Goal: Contribute content: Add original content to the website for others to see

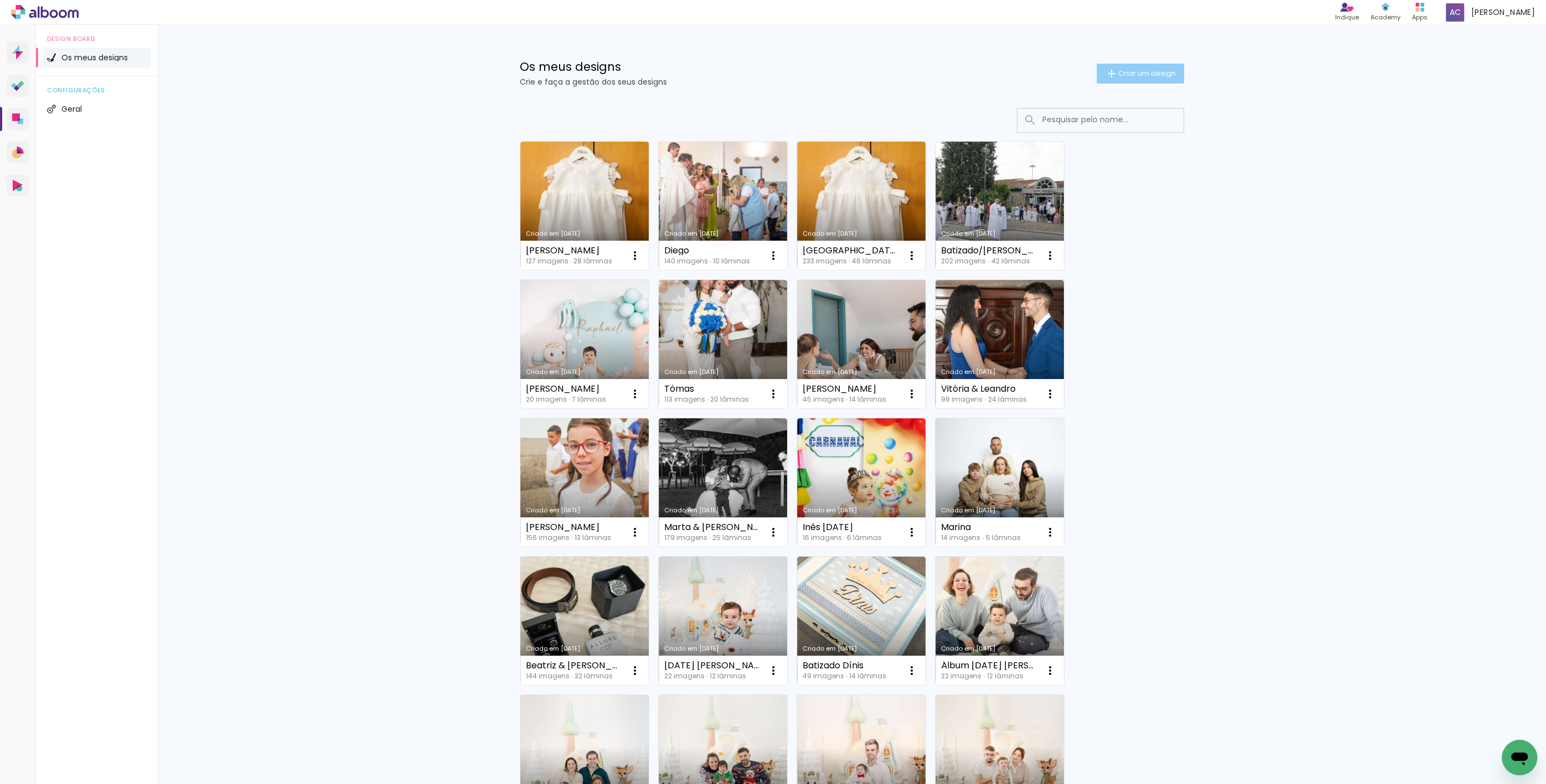
click at [1134, 76] on span "Criar um design" at bounding box center [1147, 73] width 58 height 7
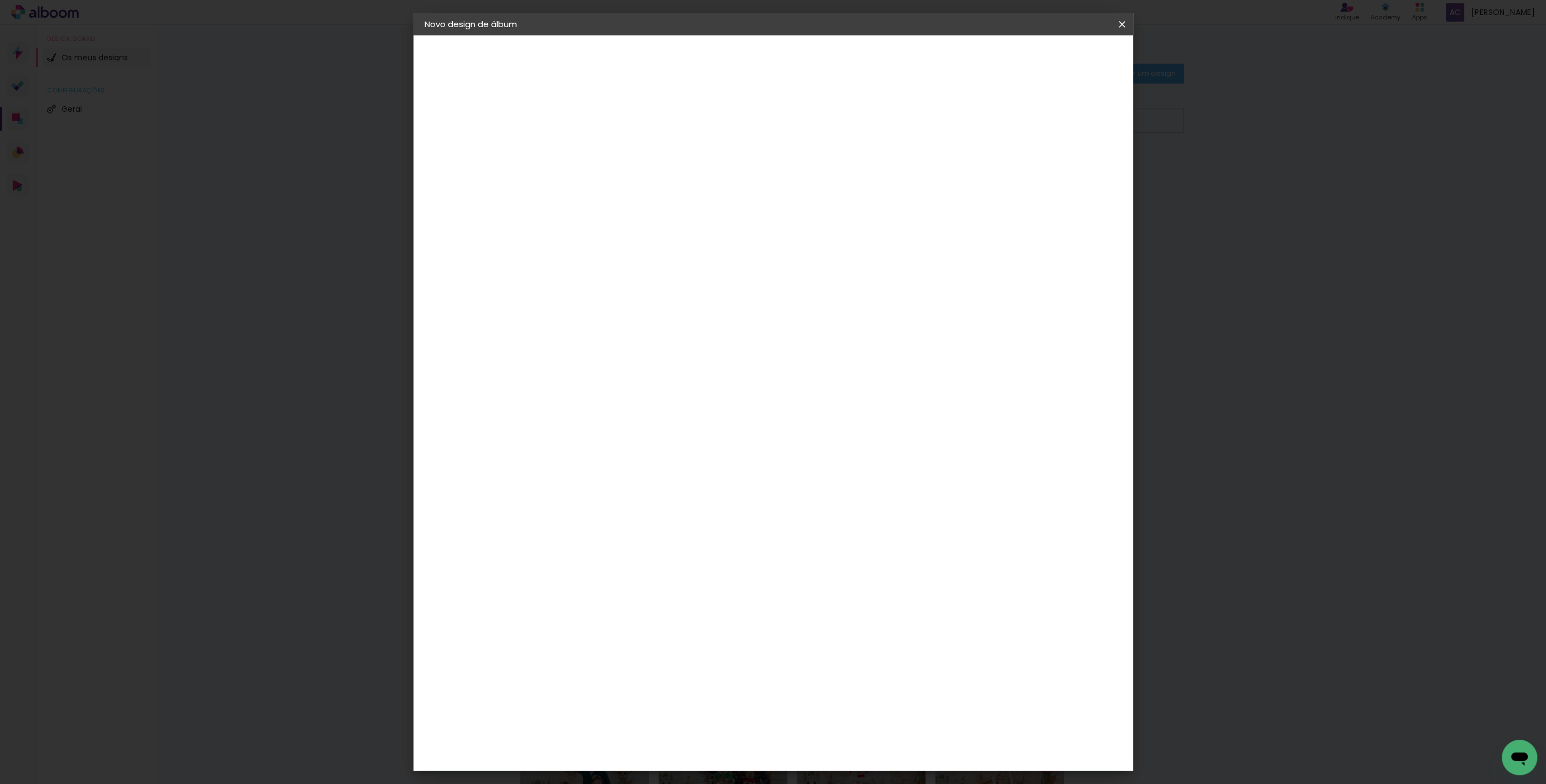
click at [606, 153] on input at bounding box center [606, 148] width 0 height 17
click at [606, 147] on input "Álbum Pais Bruna" at bounding box center [606, 148] width 0 height 17
click at [606, 147] on input "Álbum [PERSON_NAME] (Pais Bruna" at bounding box center [606, 148] width 0 height 17
type input "Álbum Olívia ([PERSON_NAME])"
type paper-input "Álbum Olívia ([PERSON_NAME])"
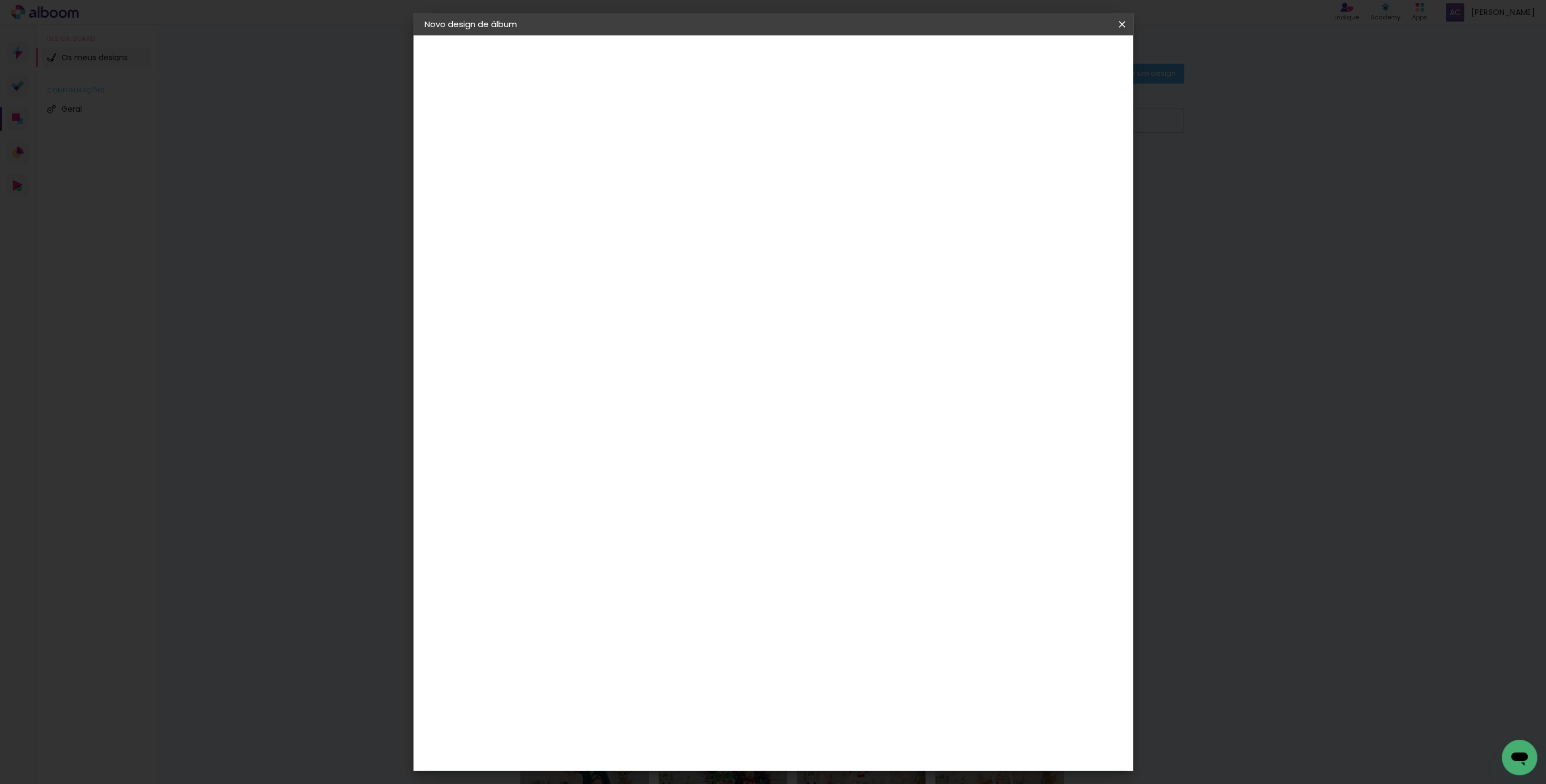
click at [0, 0] on slot "Avançar" at bounding box center [0, 0] width 0 height 0
click at [768, 171] on paper-item "Tamanho Livre" at bounding box center [726, 171] width 83 height 29
click at [0, 0] on slot "Avançar" at bounding box center [0, 0] width 0 height 0
drag, startPoint x: 585, startPoint y: 315, endPoint x: 569, endPoint y: 313, distance: 16.1
click at [569, 313] on input "30" at bounding box center [571, 314] width 29 height 16
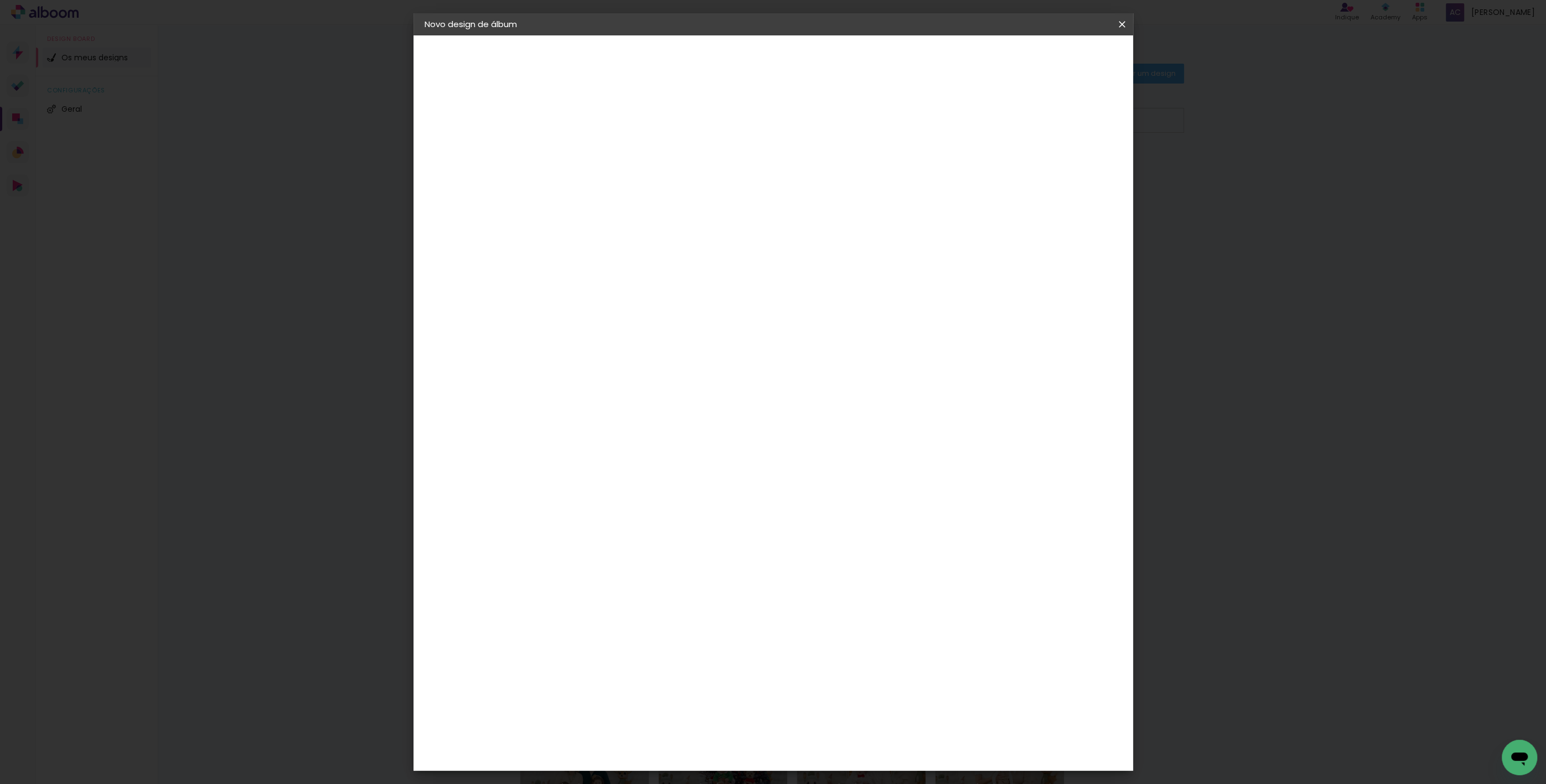
type input "15"
type paper-input "15"
drag, startPoint x: 848, startPoint y: 352, endPoint x: 826, endPoint y: 348, distance: 22.4
click at [826, 348] on input "60" at bounding box center [835, 353] width 29 height 16
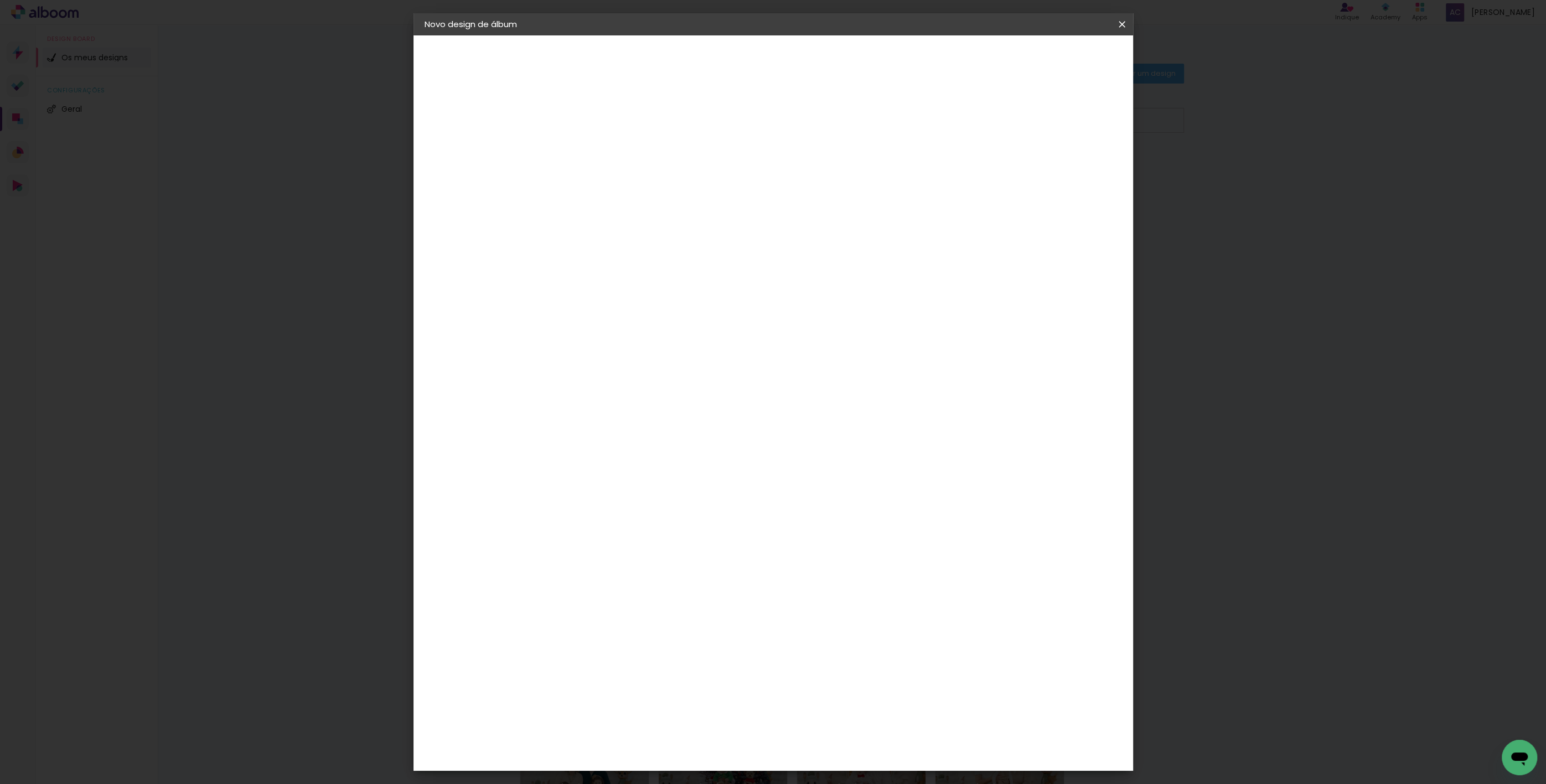
type input "30"
type paper-input "30"
click at [1053, 62] on span "Iniciar design" at bounding box center [1028, 58] width 51 height 8
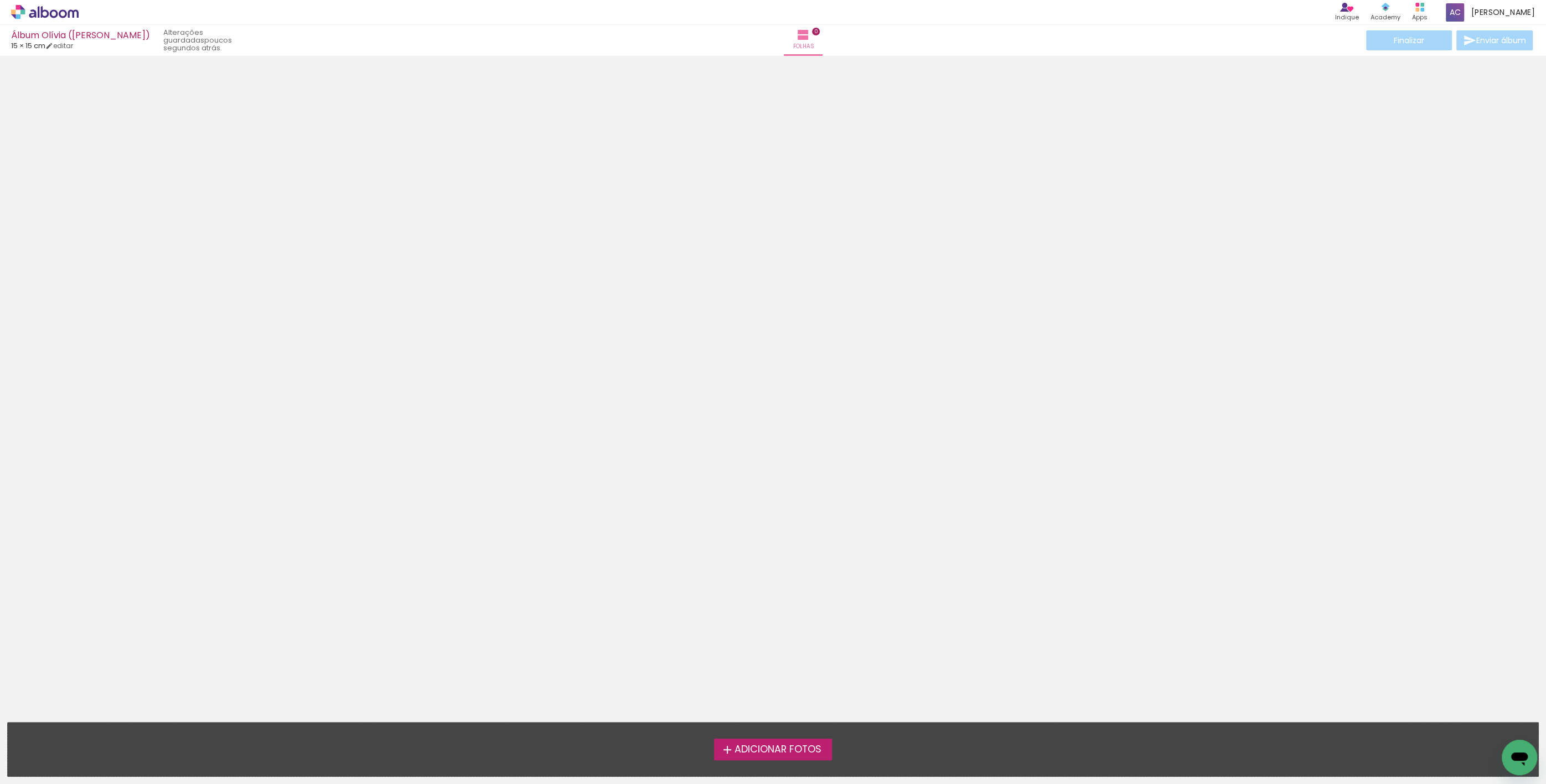
click at [783, 751] on span "Adicionar Fotos" at bounding box center [777, 749] width 87 height 10
click at [0, 0] on input "file" at bounding box center [0, 0] width 0 height 0
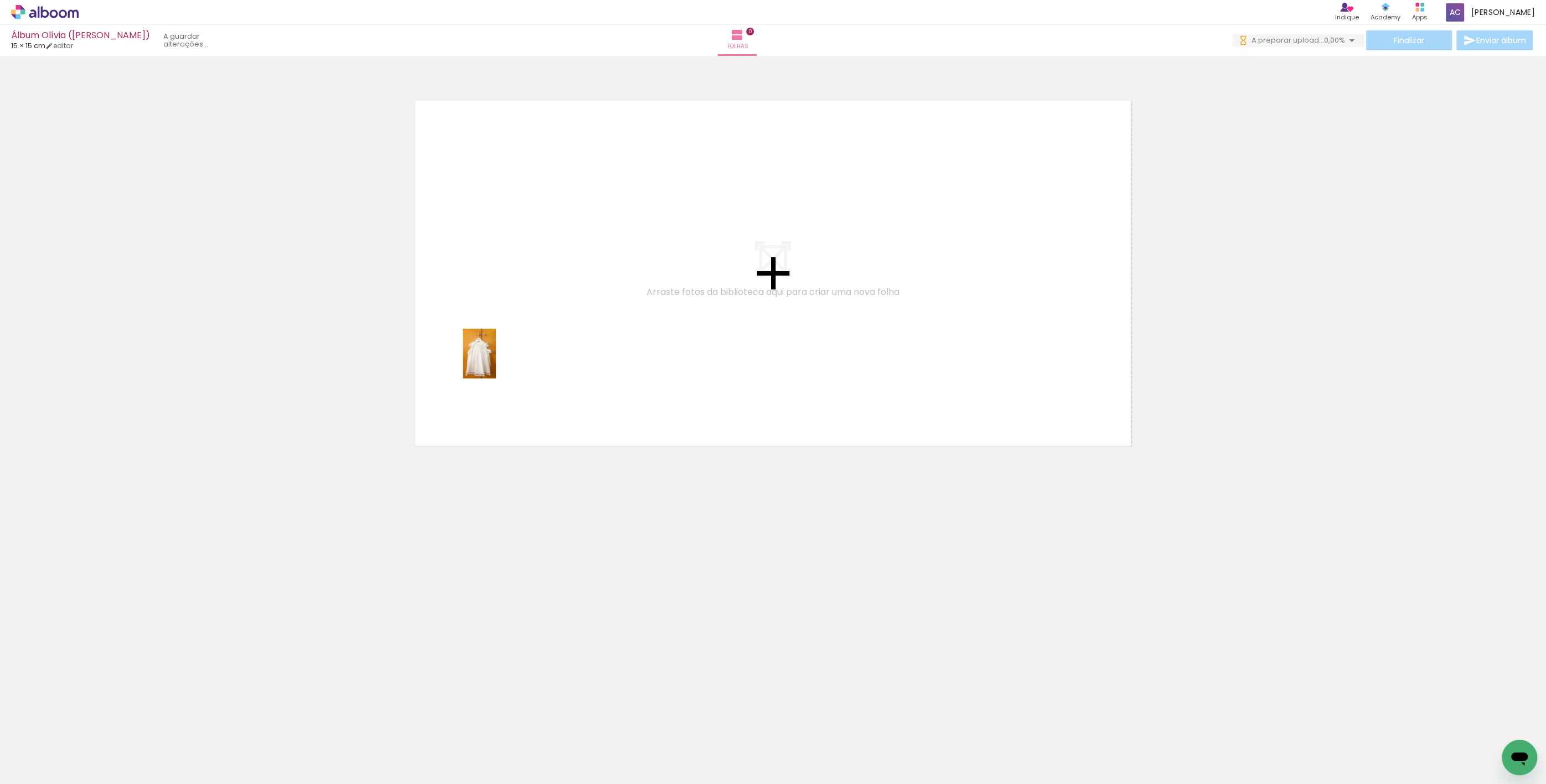
drag, startPoint x: 148, startPoint y: 705, endPoint x: 387, endPoint y: 554, distance: 282.7
click at [562, 330] on quentale-workspace at bounding box center [773, 392] width 1546 height 784
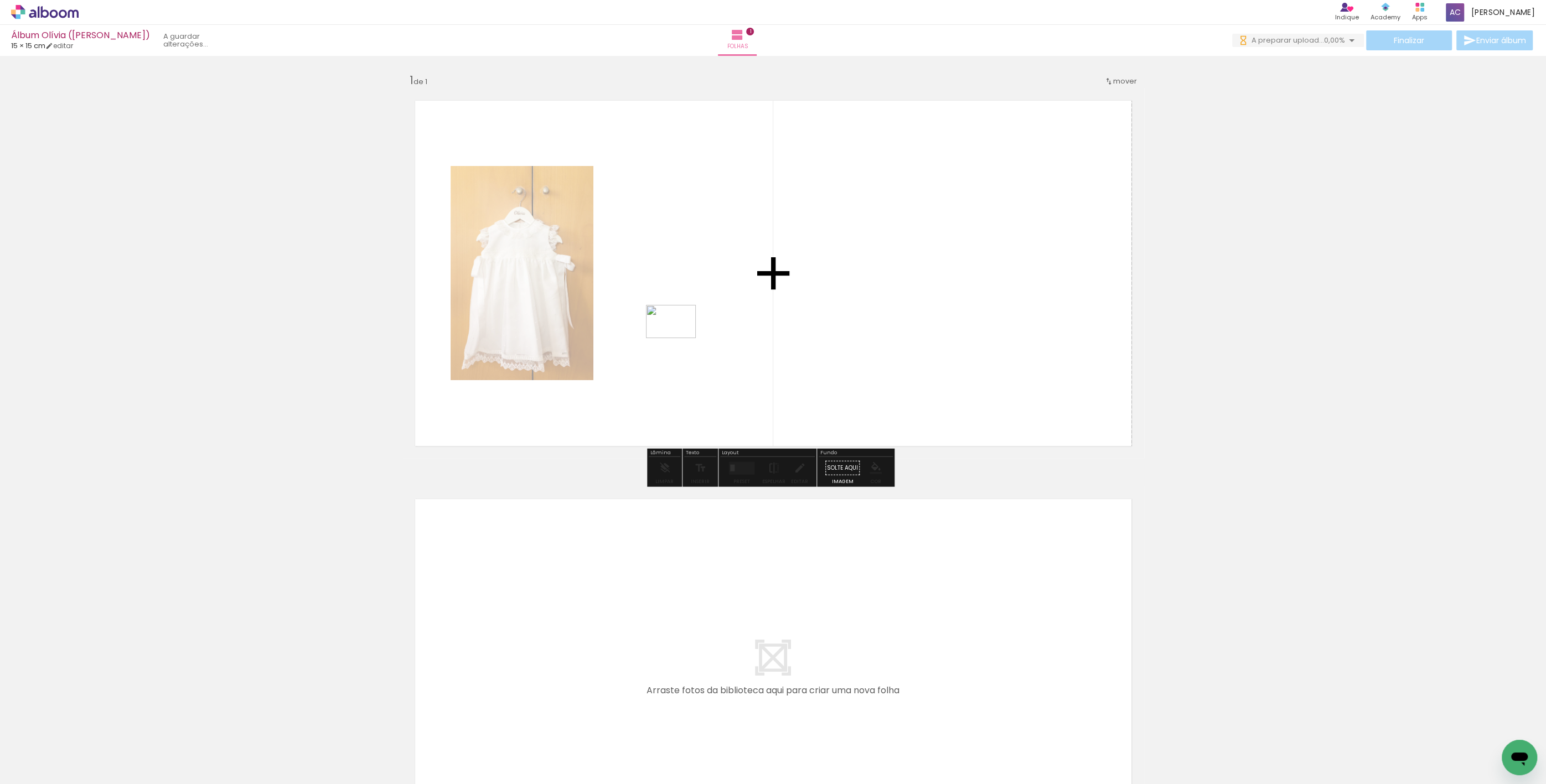
drag, startPoint x: 190, startPoint y: 731, endPoint x: 581, endPoint y: 494, distance: 457.2
click at [684, 343] on quentale-workspace at bounding box center [773, 392] width 1546 height 784
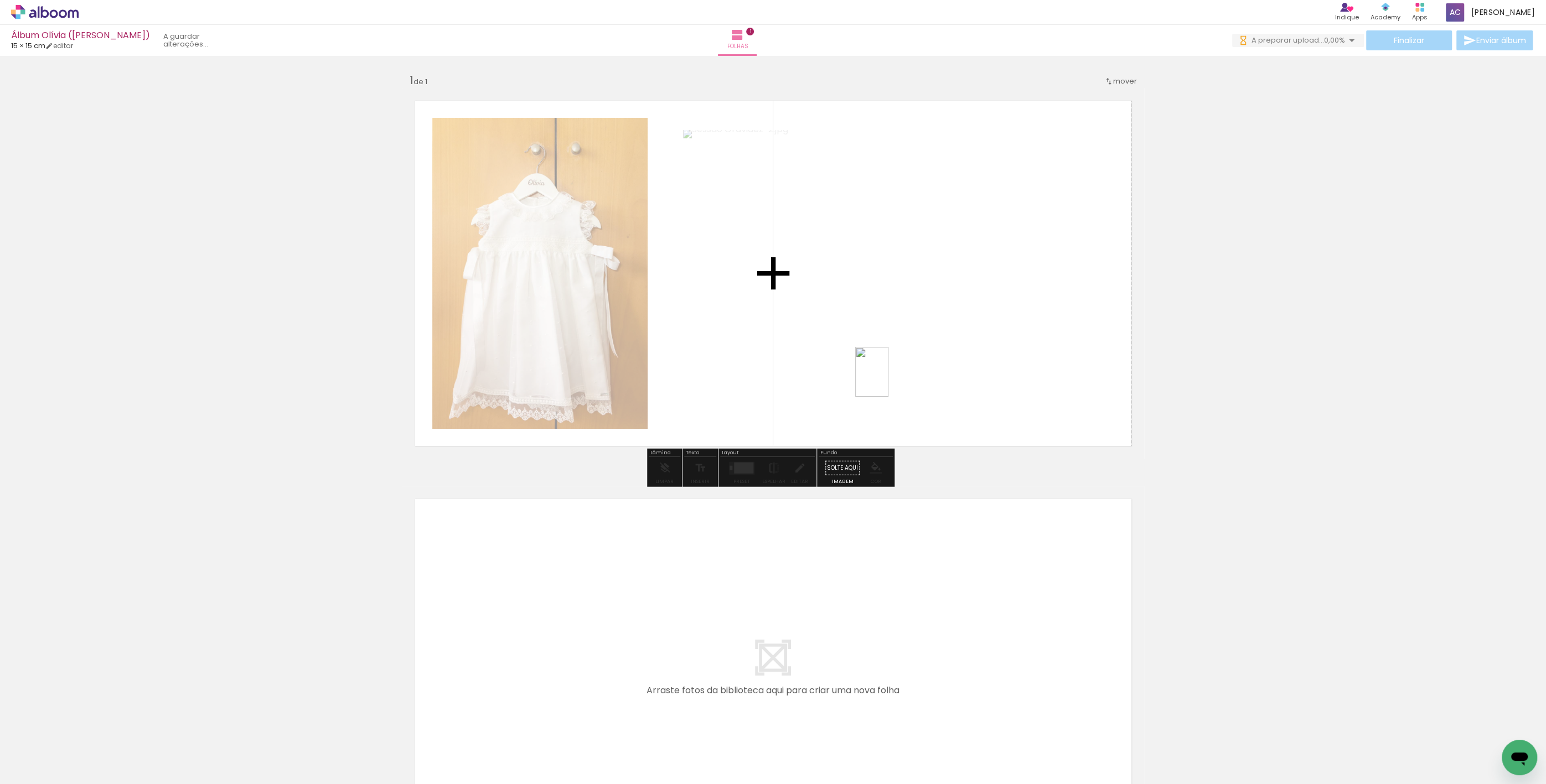
drag, startPoint x: 271, startPoint y: 723, endPoint x: 906, endPoint y: 373, distance: 725.1
click at [906, 373] on quentale-workspace at bounding box center [773, 392] width 1546 height 784
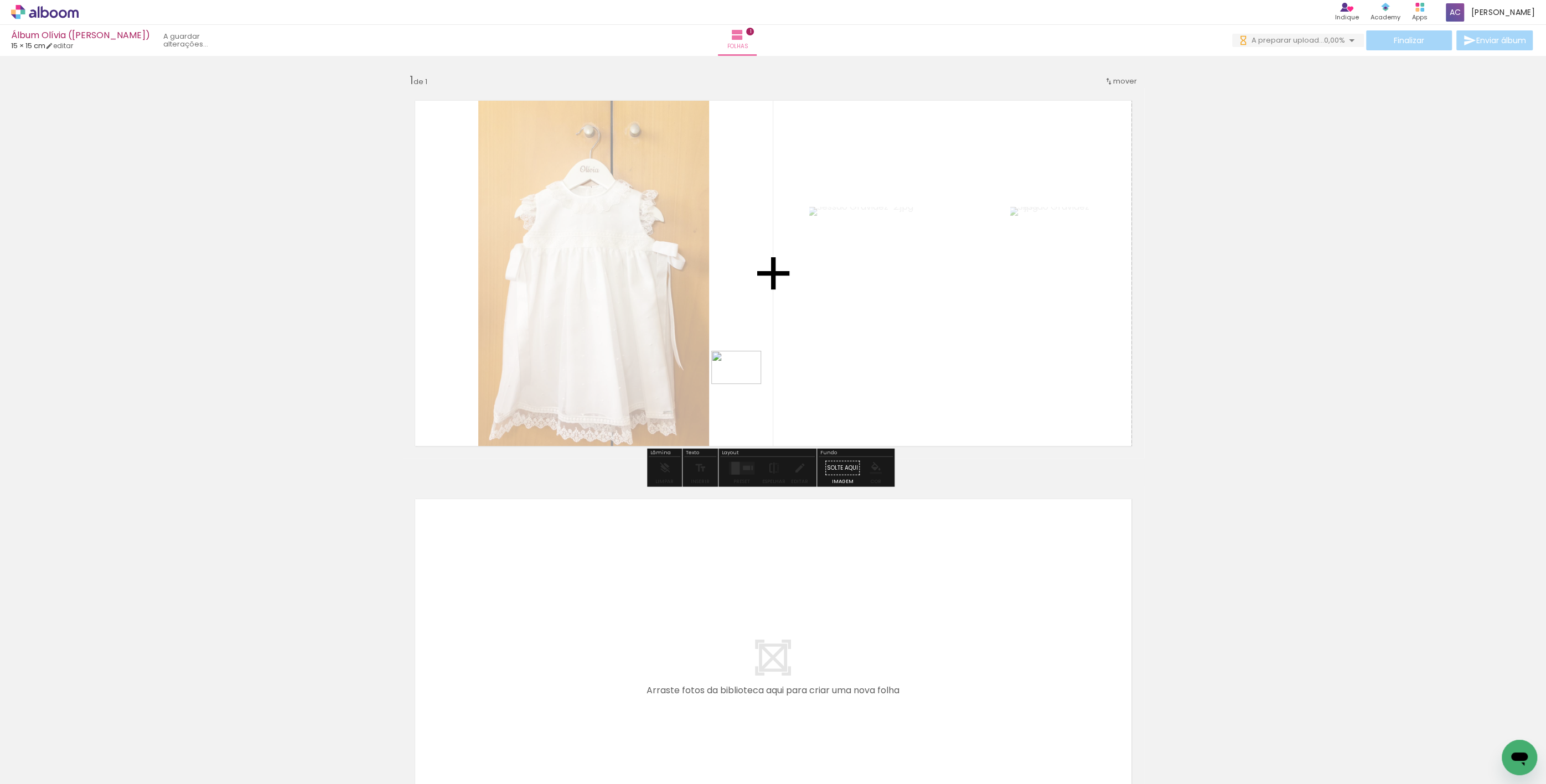
drag, startPoint x: 332, startPoint y: 727, endPoint x: 657, endPoint y: 547, distance: 371.5
click at [791, 369] on quentale-workspace at bounding box center [773, 392] width 1546 height 784
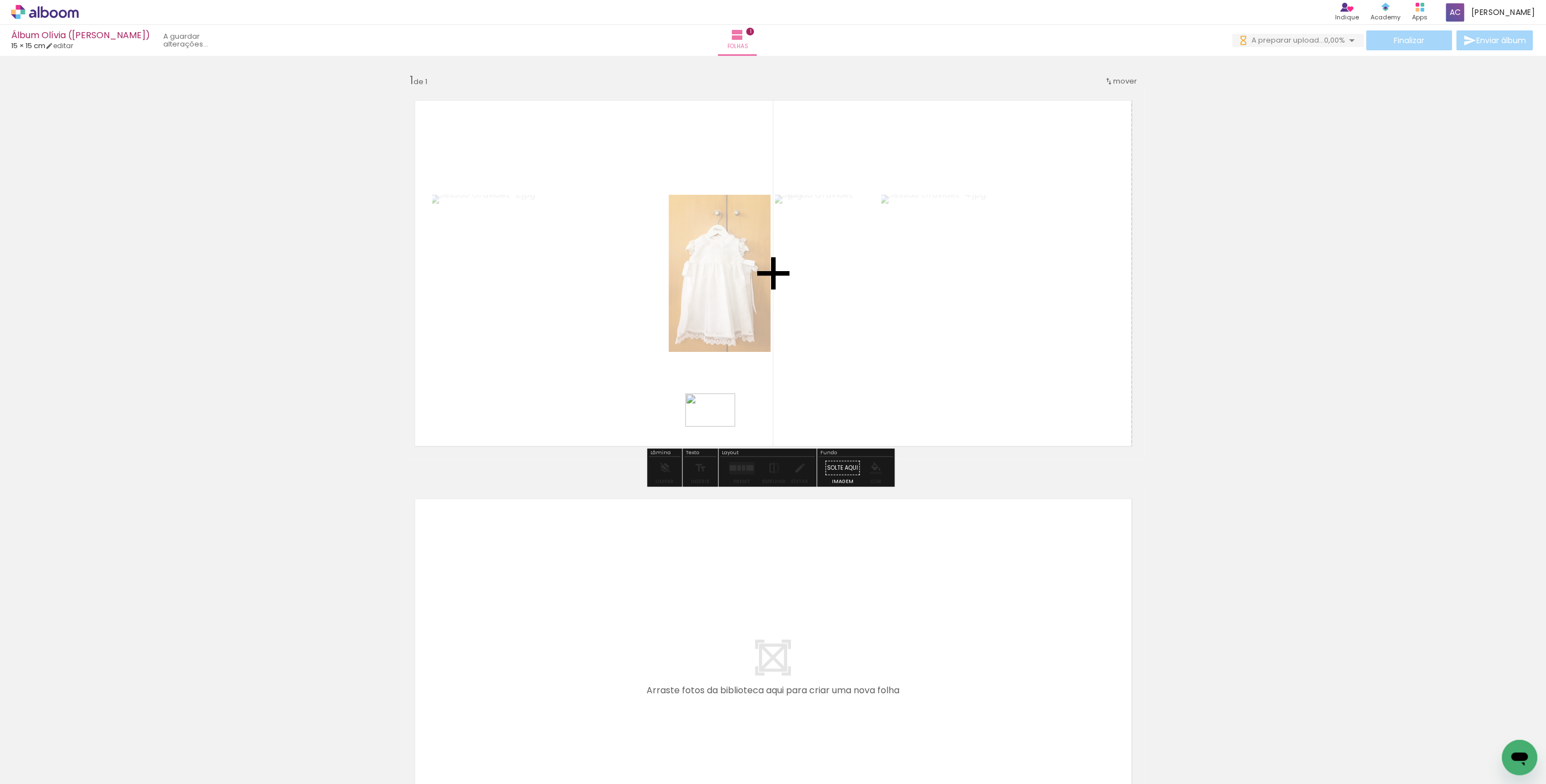
drag, startPoint x: 357, startPoint y: 759, endPoint x: 581, endPoint y: 603, distance: 273.0
click at [740, 399] on quentale-workspace at bounding box center [773, 392] width 1546 height 784
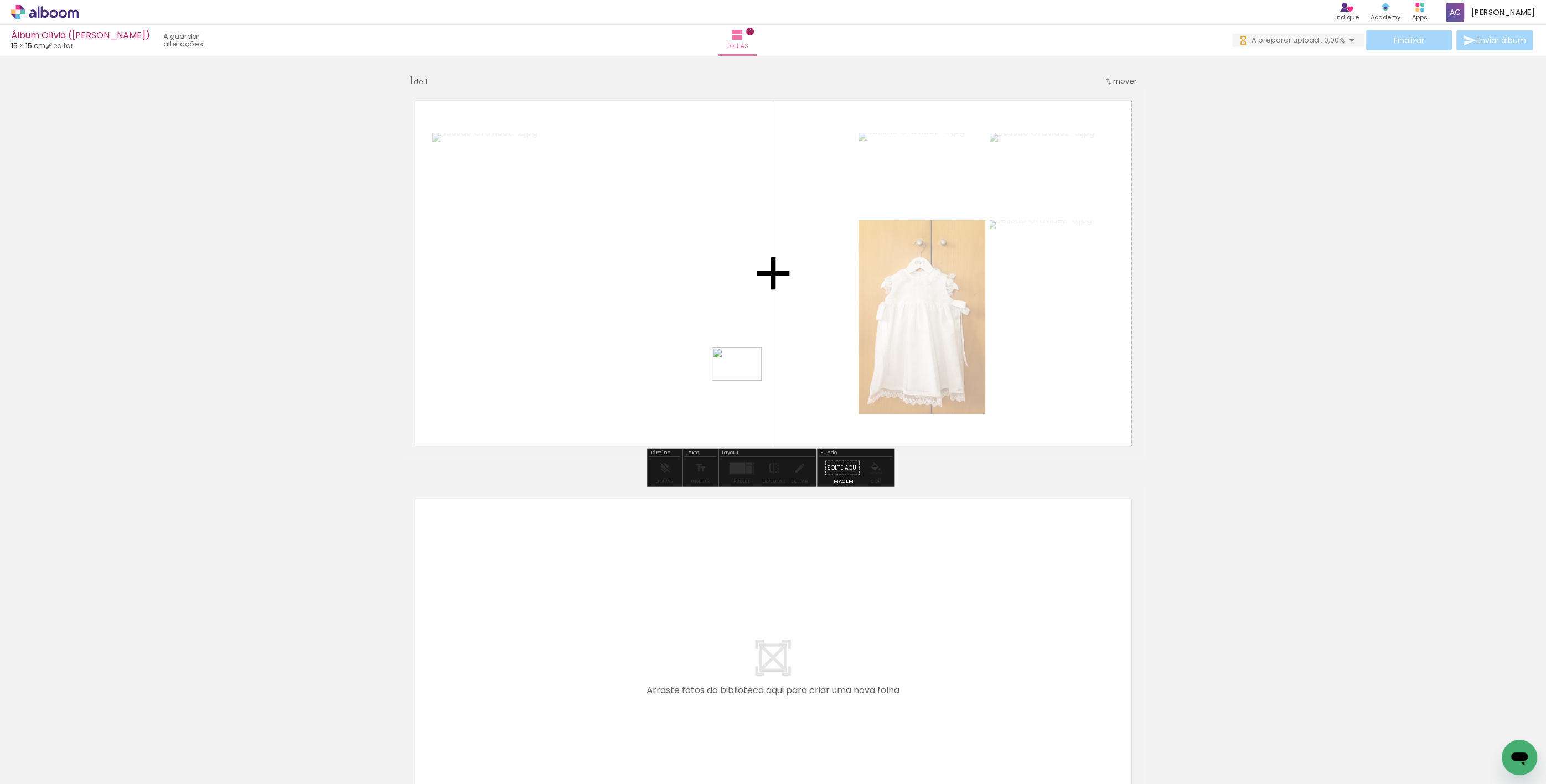
drag, startPoint x: 438, startPoint y: 731, endPoint x: 745, endPoint y: 381, distance: 465.6
click at [745, 381] on quentale-workspace at bounding box center [773, 392] width 1546 height 784
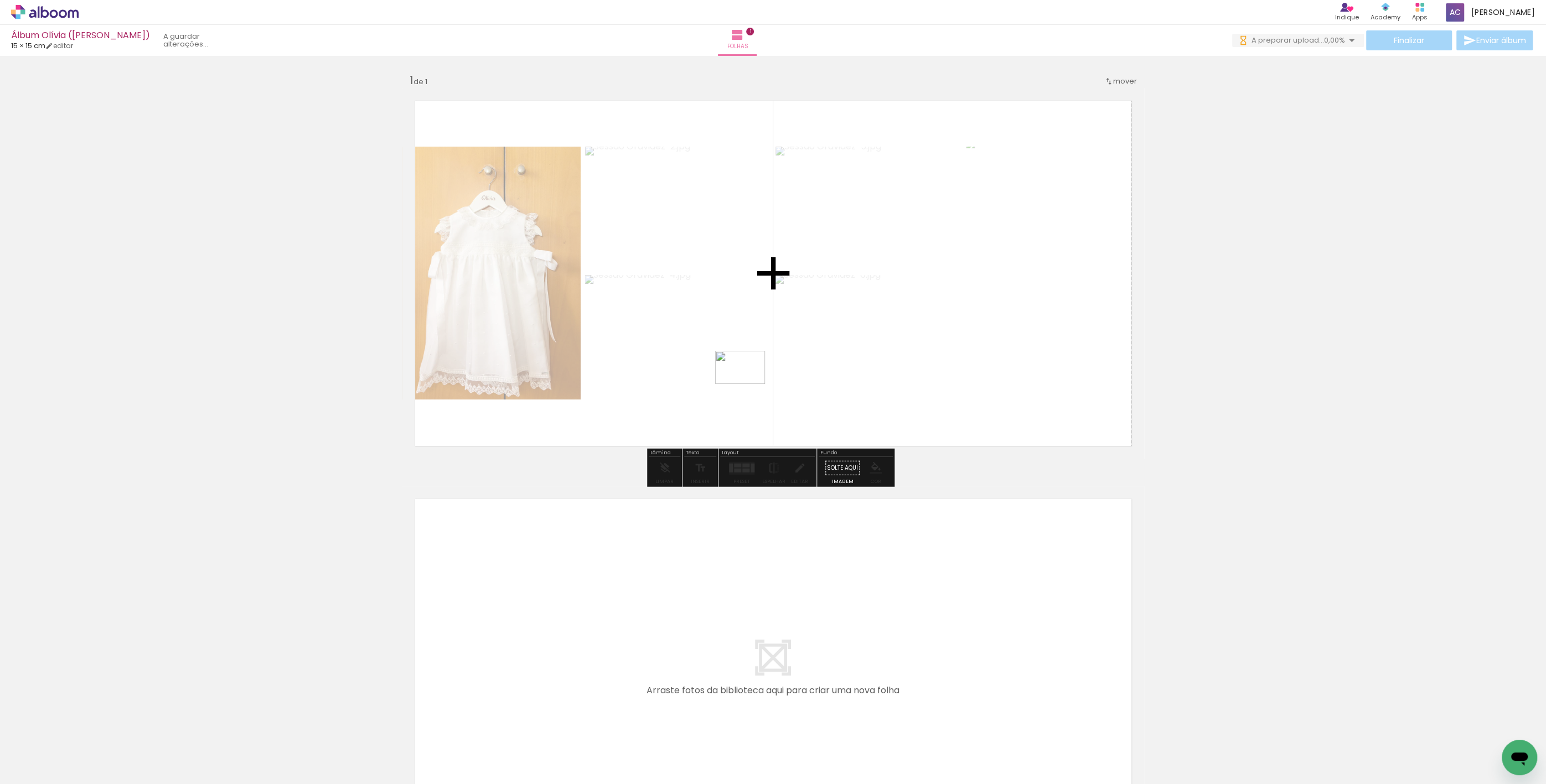
drag, startPoint x: 482, startPoint y: 748, endPoint x: 832, endPoint y: 382, distance: 506.4
click at [755, 378] on quentale-workspace at bounding box center [773, 392] width 1546 height 784
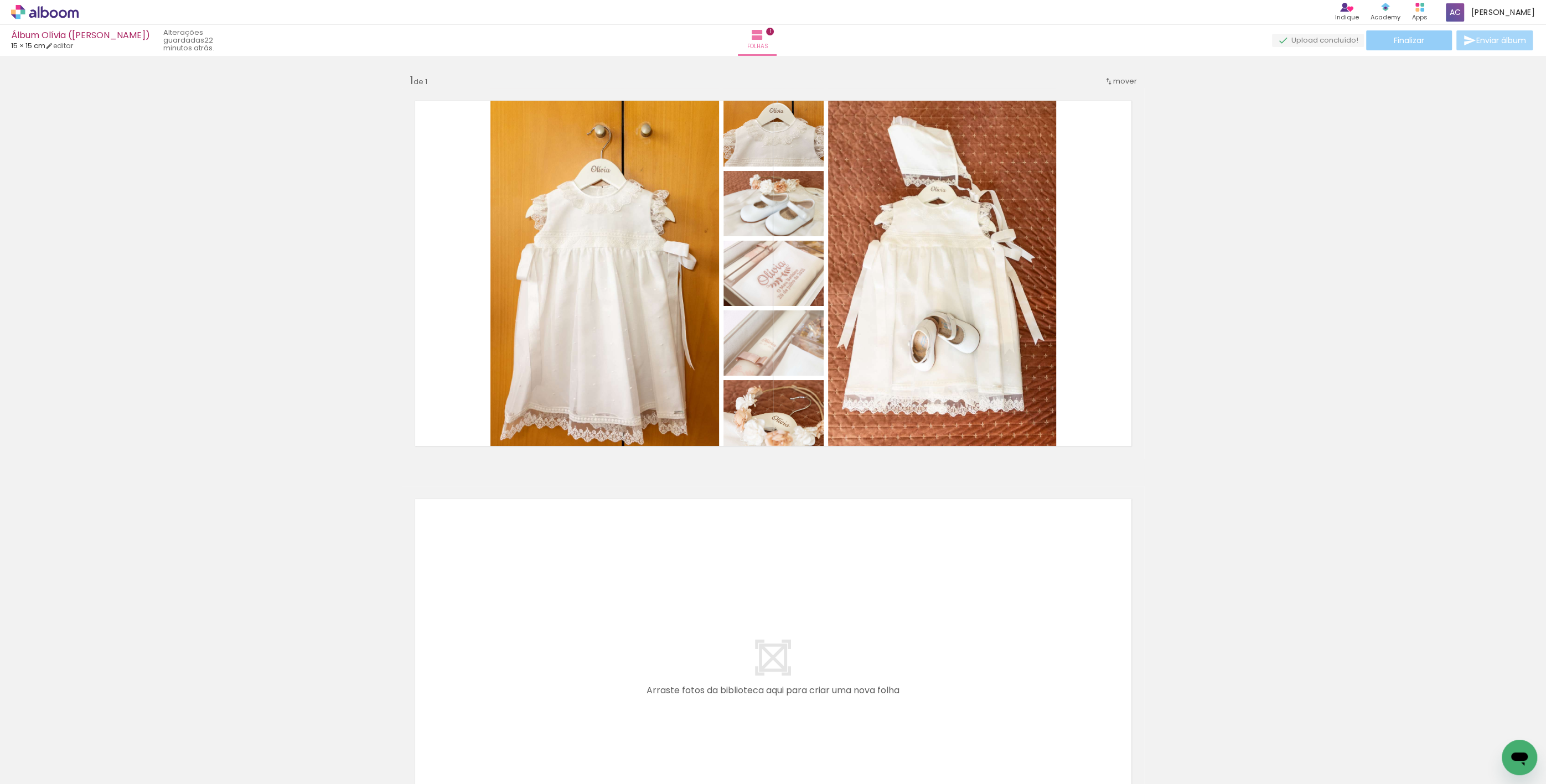
click at [1394, 37] on span "Finalizar" at bounding box center [1409, 41] width 30 height 8
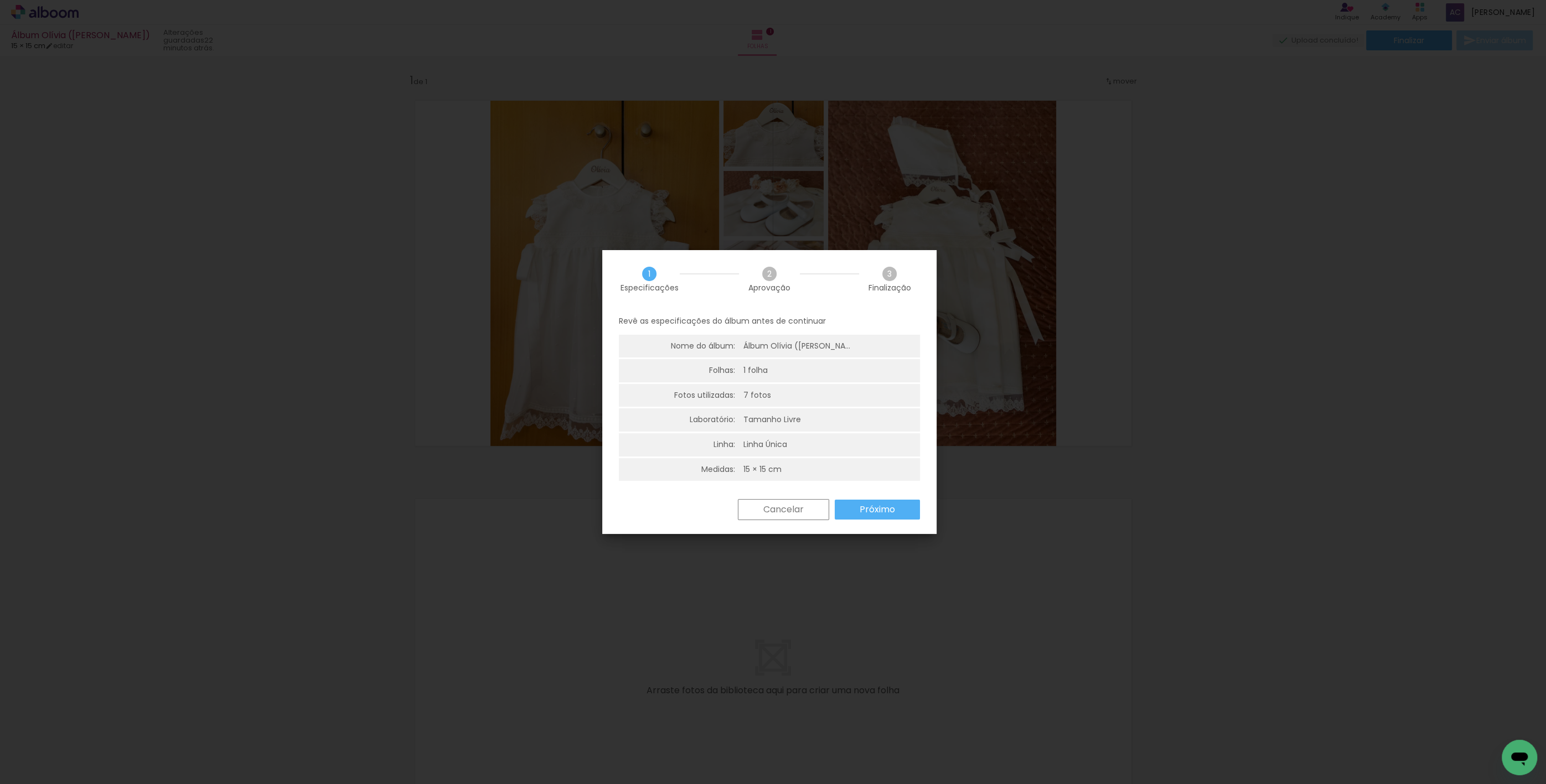
click at [855, 506] on paper-button "Próximo" at bounding box center [877, 510] width 85 height 20
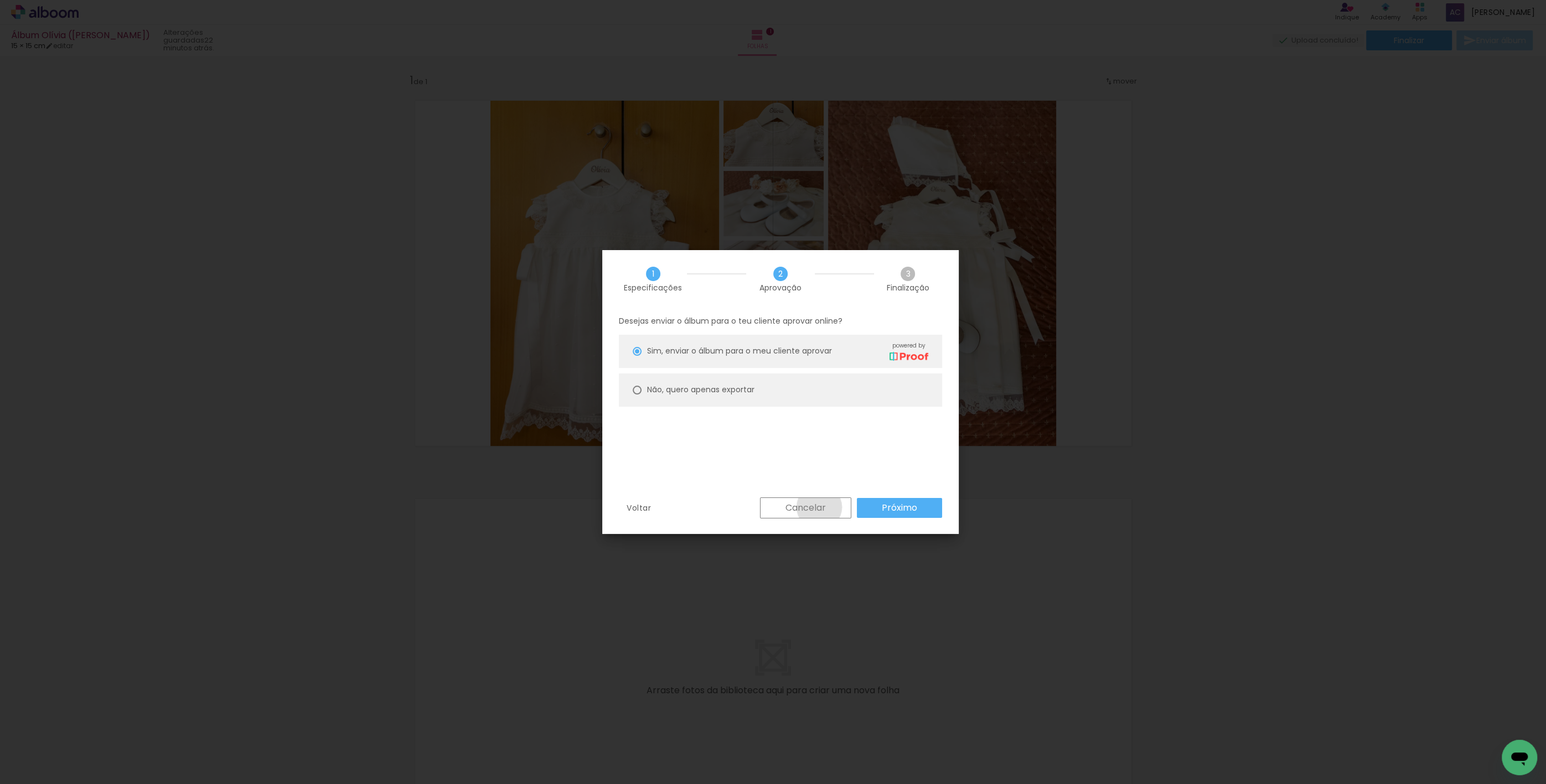
click at [0, 0] on slot "Cancelar" at bounding box center [0, 0] width 0 height 0
